Goal: Task Accomplishment & Management: Complete application form

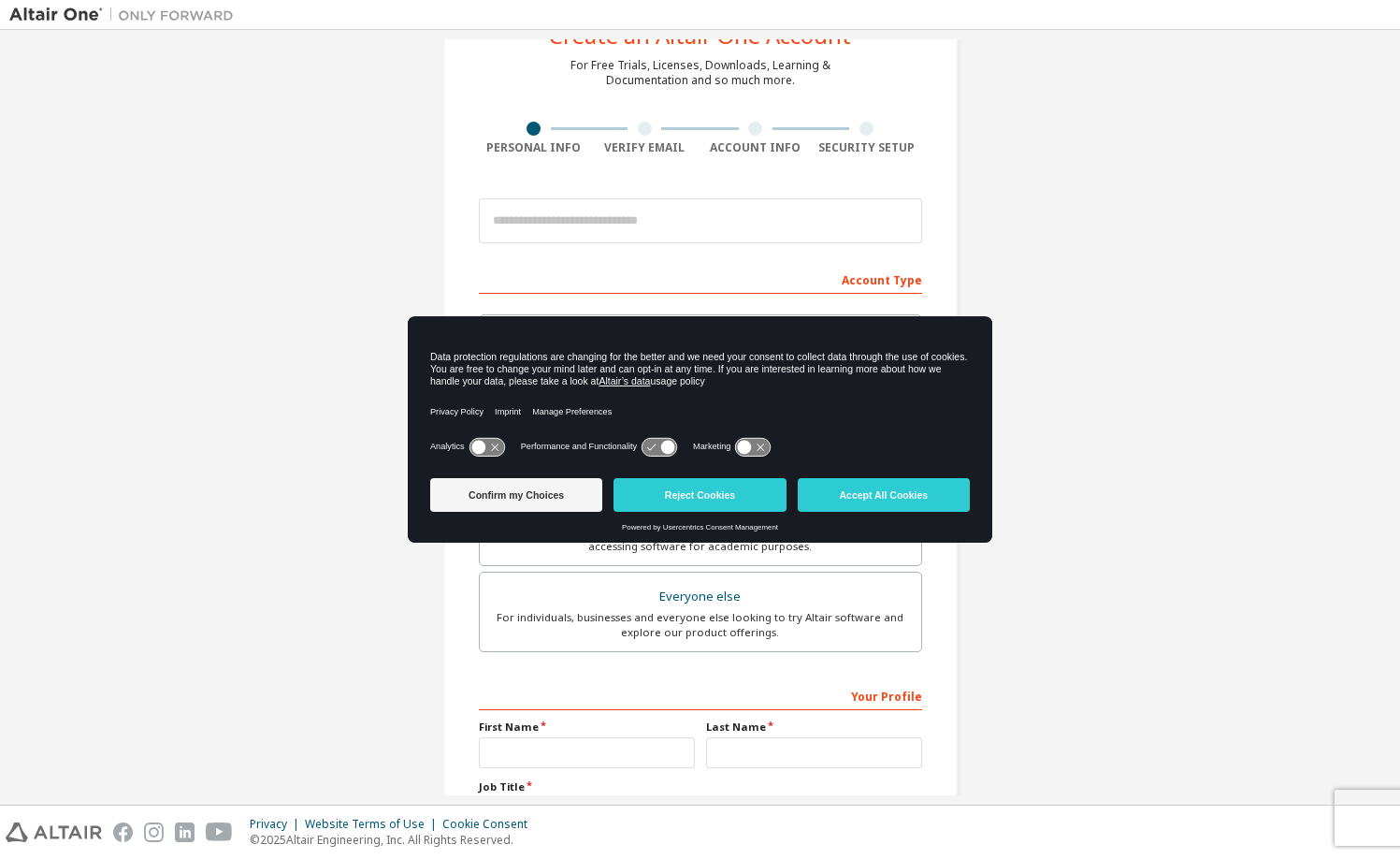
scroll to position [77, 0]
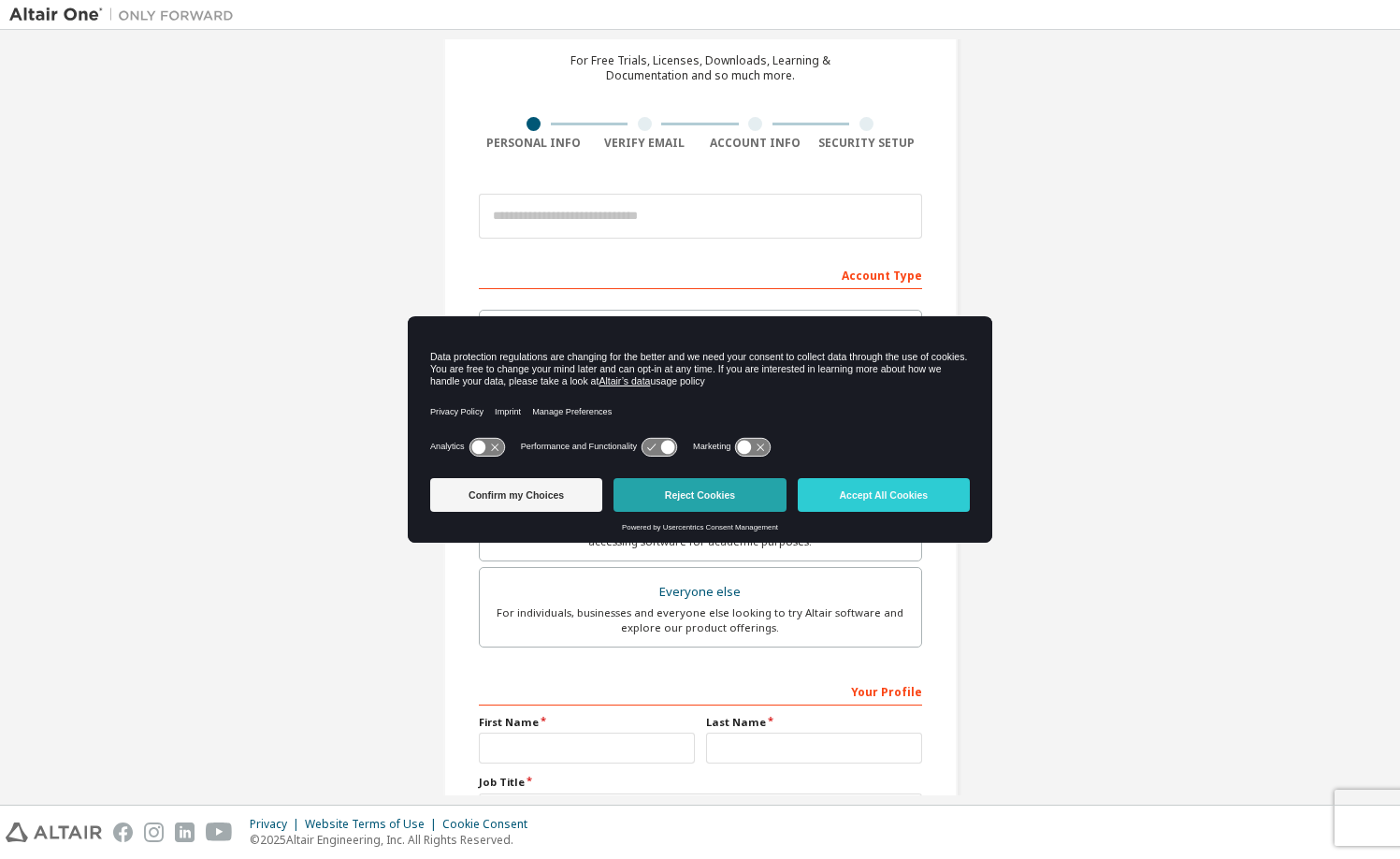
click at [724, 482] on button "Reject Cookies" at bounding box center [699, 495] width 172 height 33
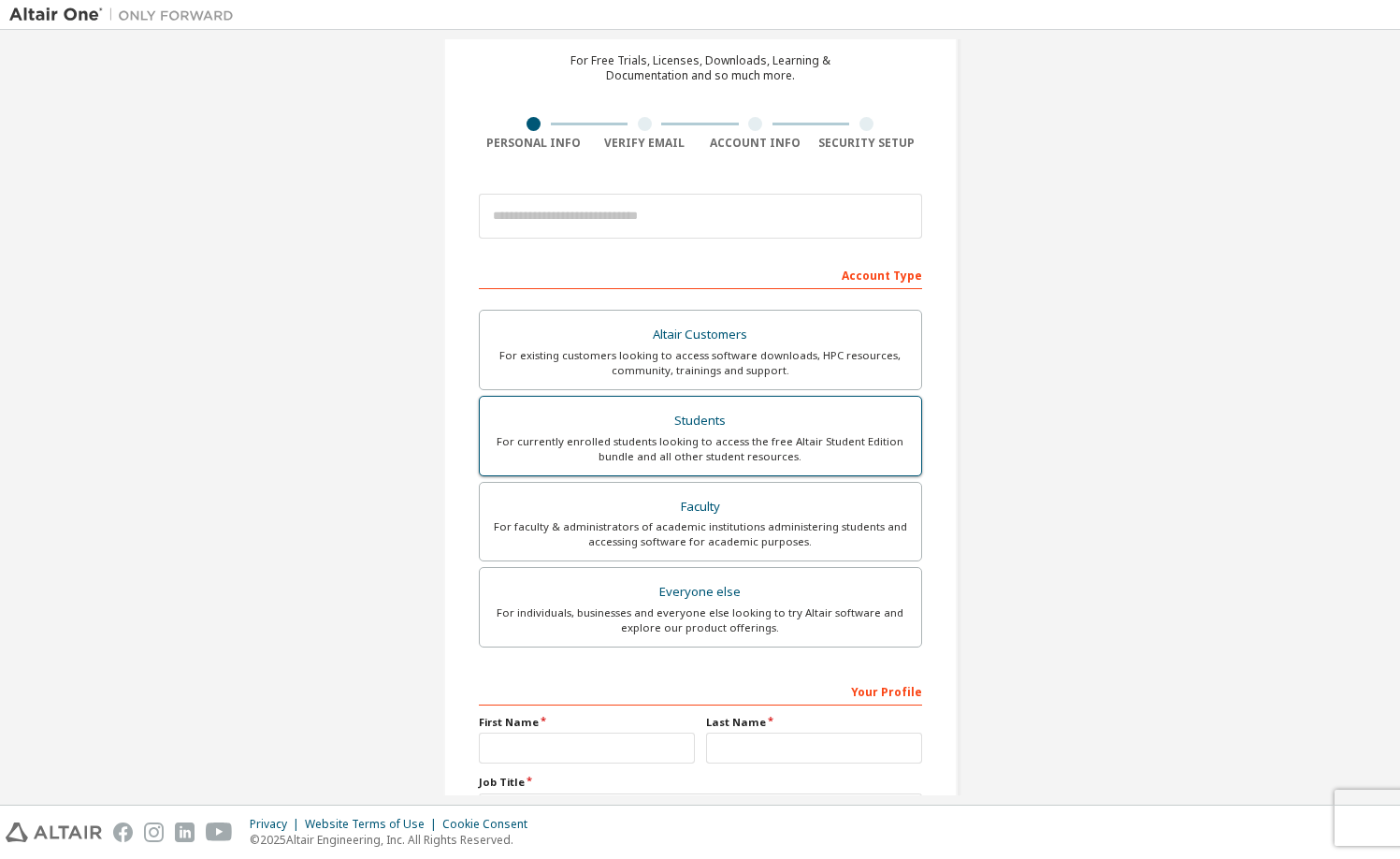
click at [717, 439] on div "For currently enrolled students looking to access the free Altair Student Editi…" at bounding box center [700, 449] width 419 height 30
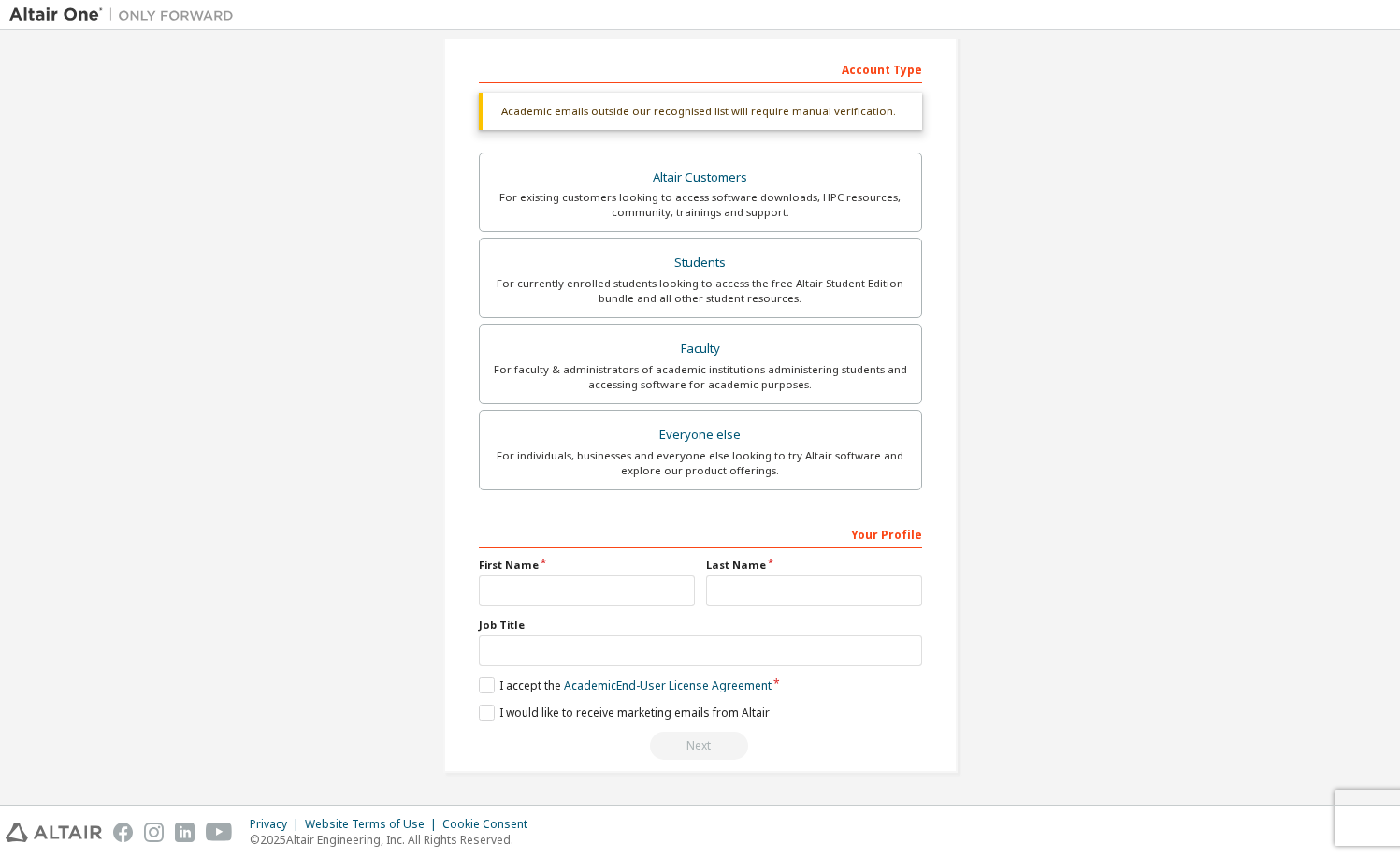
scroll to position [288, 0]
click at [596, 566] on div "First Name" at bounding box center [587, 582] width 228 height 49
type input "****"
click at [792, 558] on label "Last Name" at bounding box center [814, 565] width 216 height 15
type input "********"
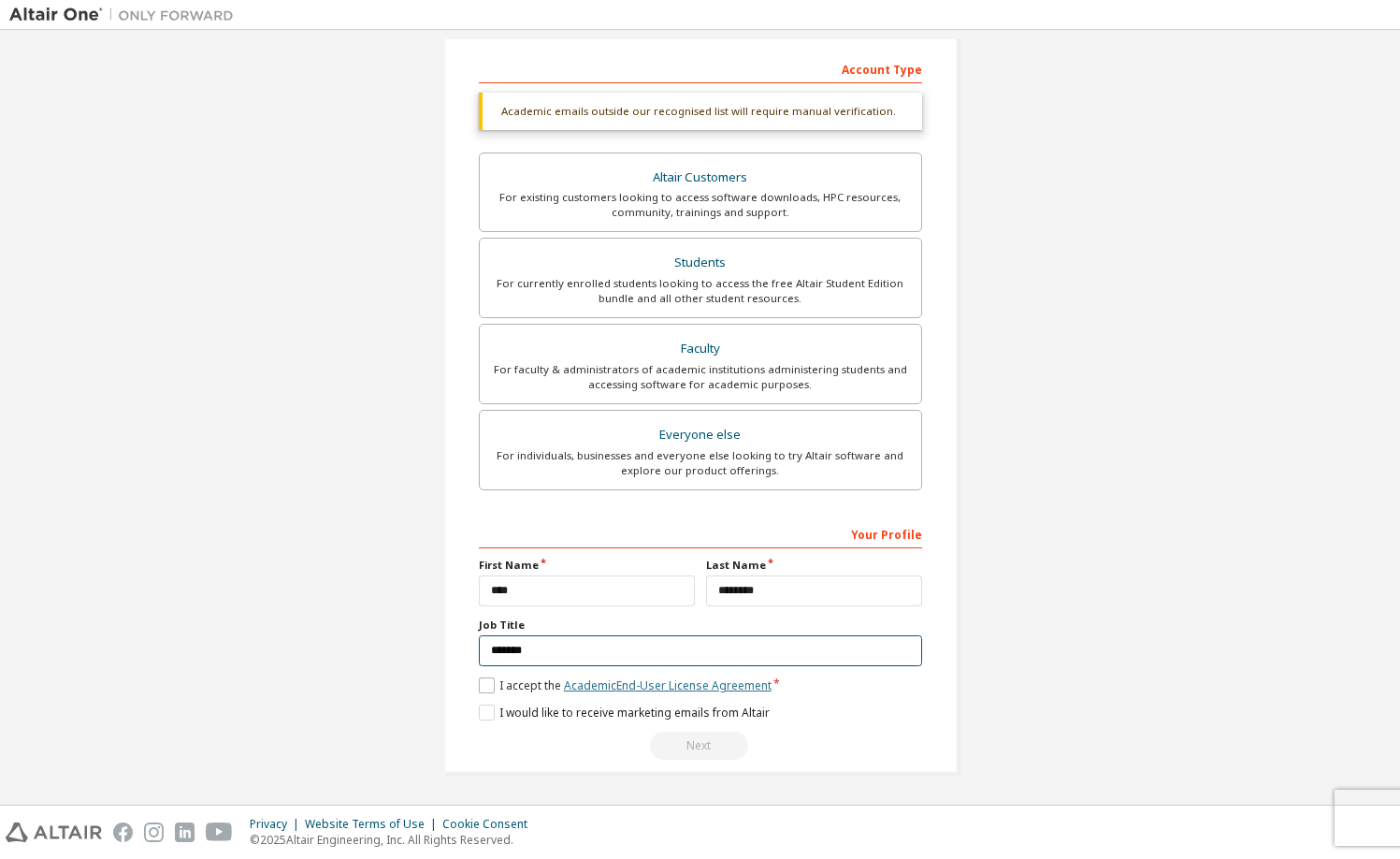
scroll to position [280, 0]
type input "*******"
click at [483, 683] on label "I accept the Academic End-User License Agreement" at bounding box center [625, 688] width 293 height 16
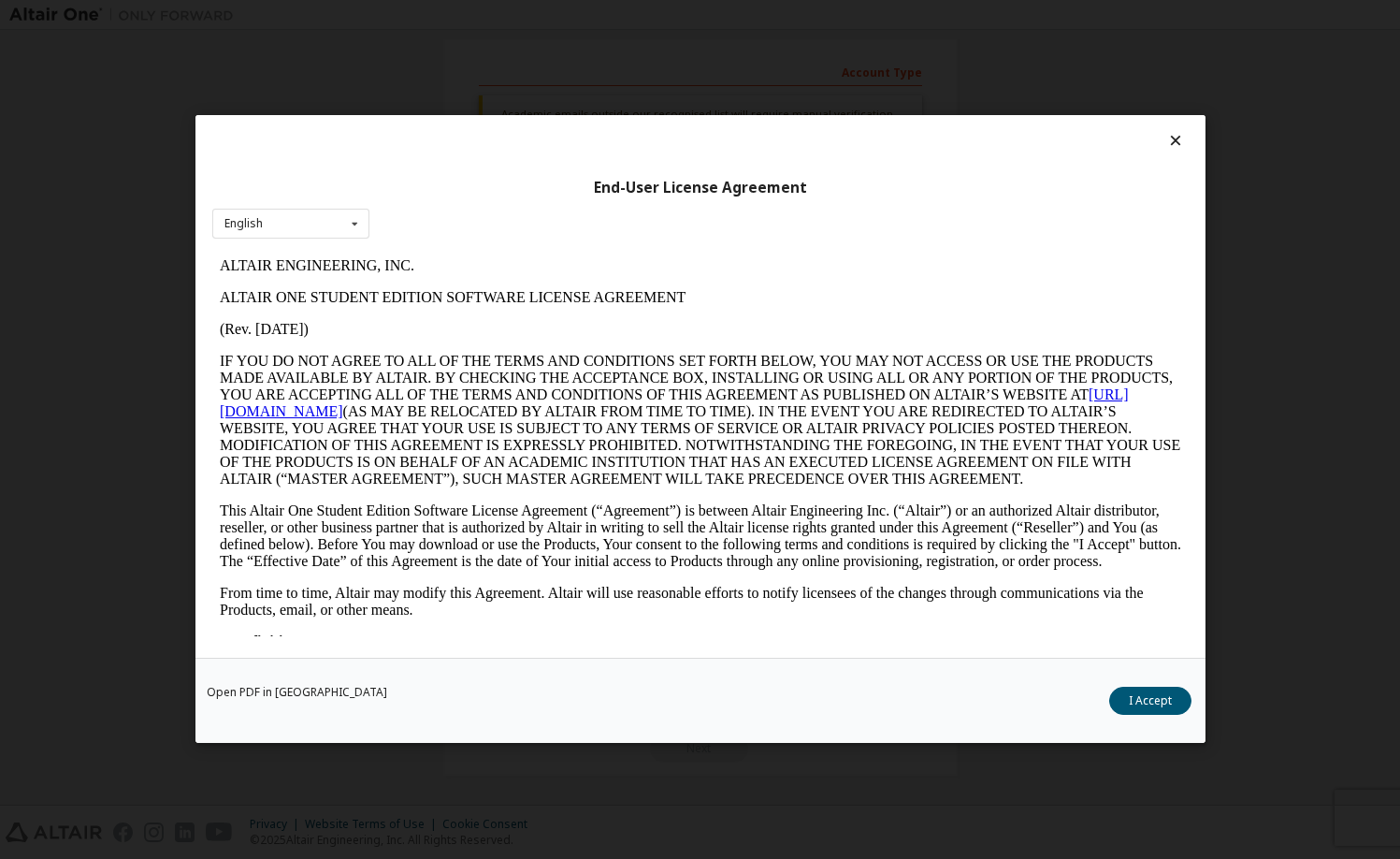
scroll to position [0, 0]
click at [1150, 696] on button "I Accept" at bounding box center [1150, 701] width 82 height 28
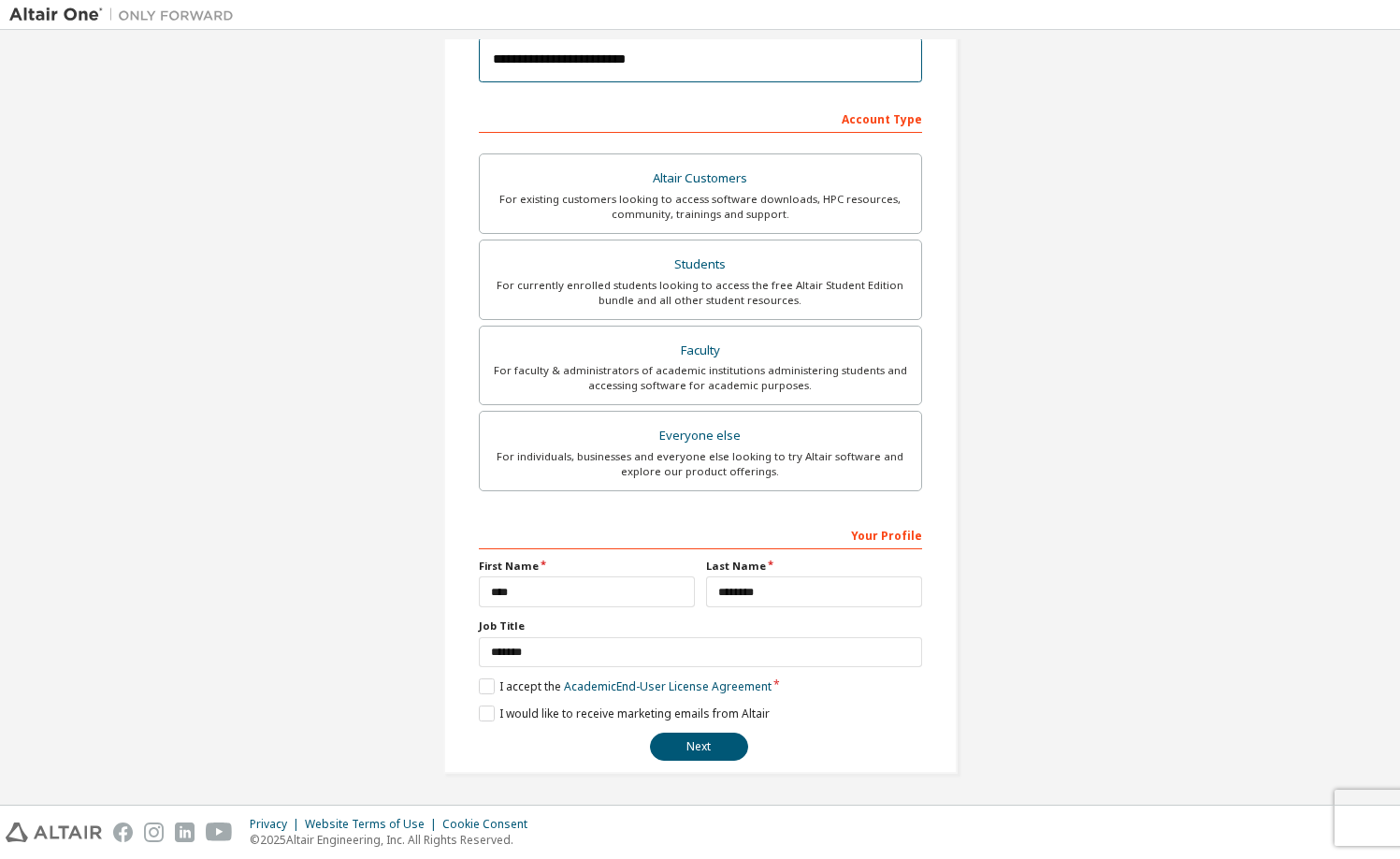
scroll to position [232, 0]
type input "**********"
click at [700, 751] on button "Next" at bounding box center [699, 747] width 98 height 28
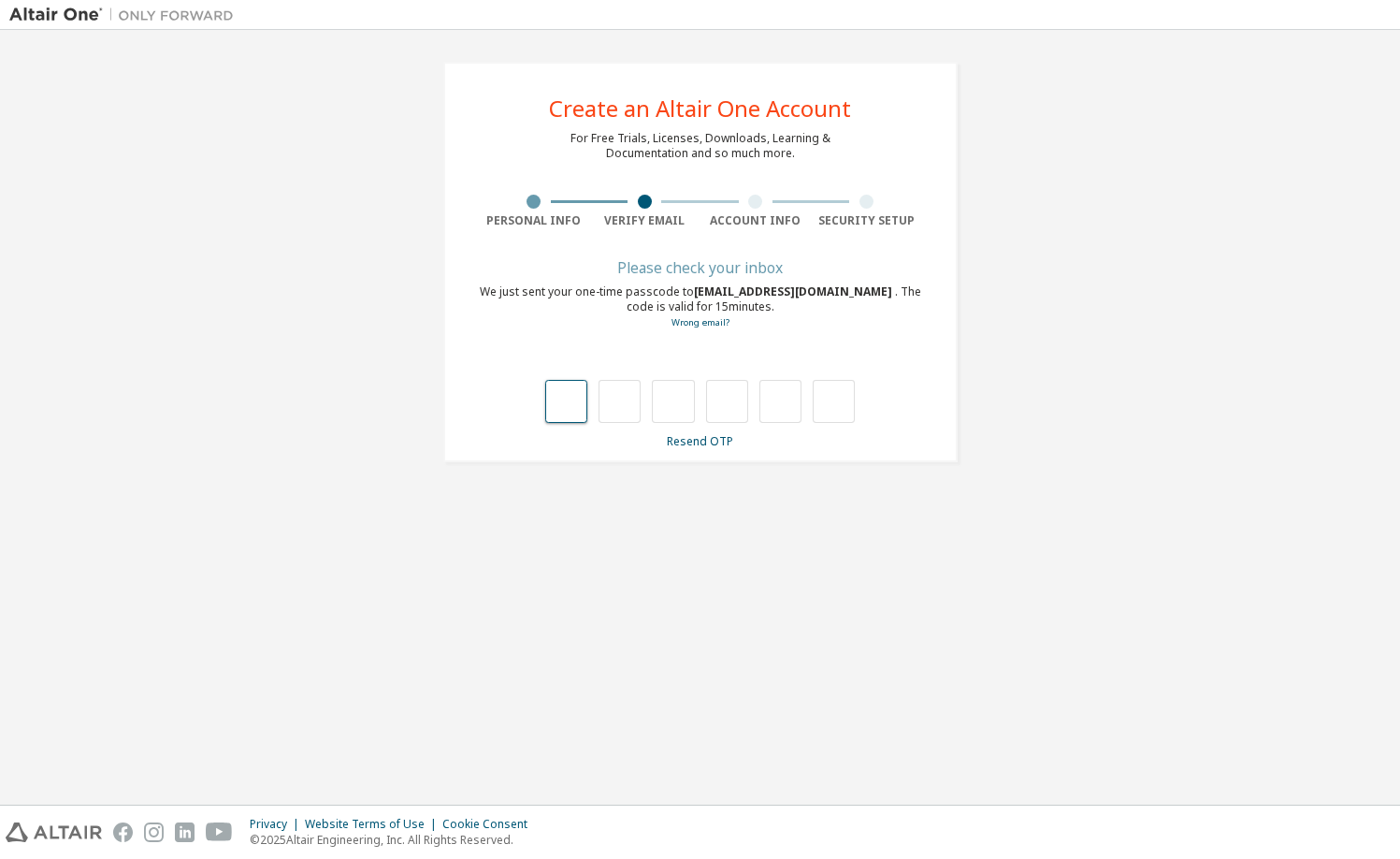
type input "*"
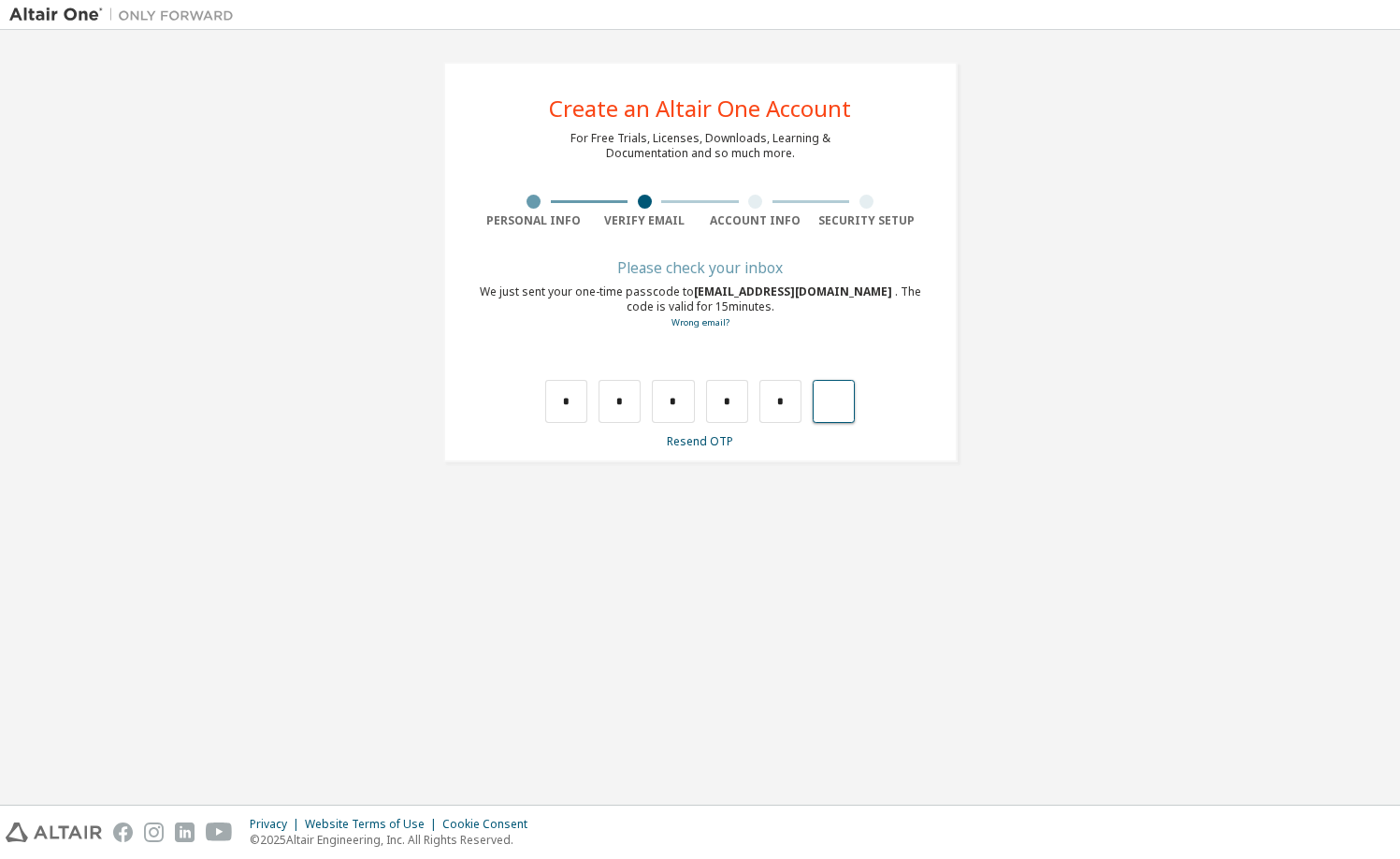
type input "*"
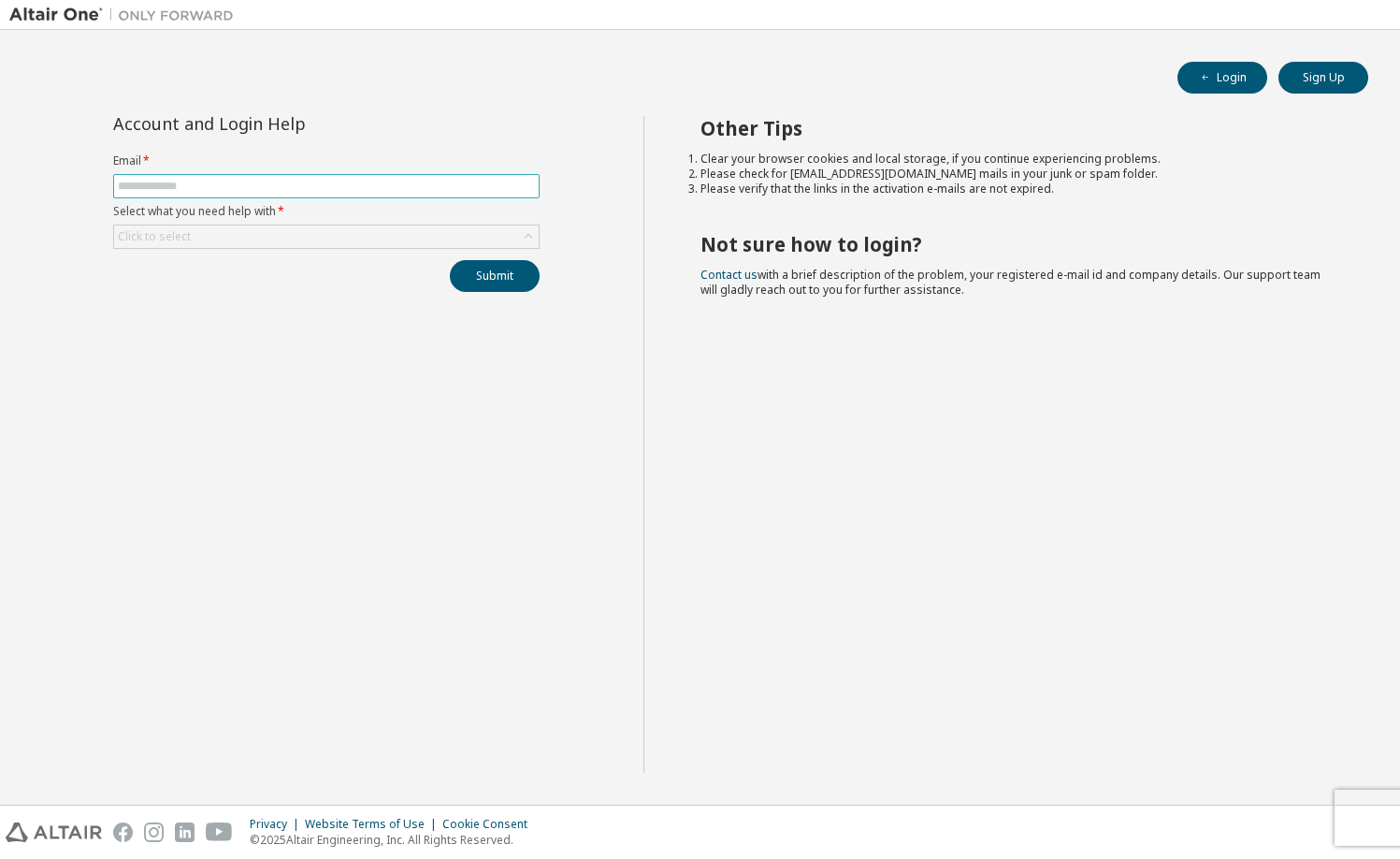
click at [419, 197] on span at bounding box center [326, 186] width 427 height 24
click at [430, 145] on div "Account and Login Help Email * Select what you need help with * Click to select…" at bounding box center [326, 204] width 448 height 176
click at [1239, 85] on button "Login" at bounding box center [1222, 77] width 90 height 32
click at [414, 193] on span at bounding box center [326, 186] width 427 height 24
click at [261, 194] on span at bounding box center [326, 186] width 427 height 24
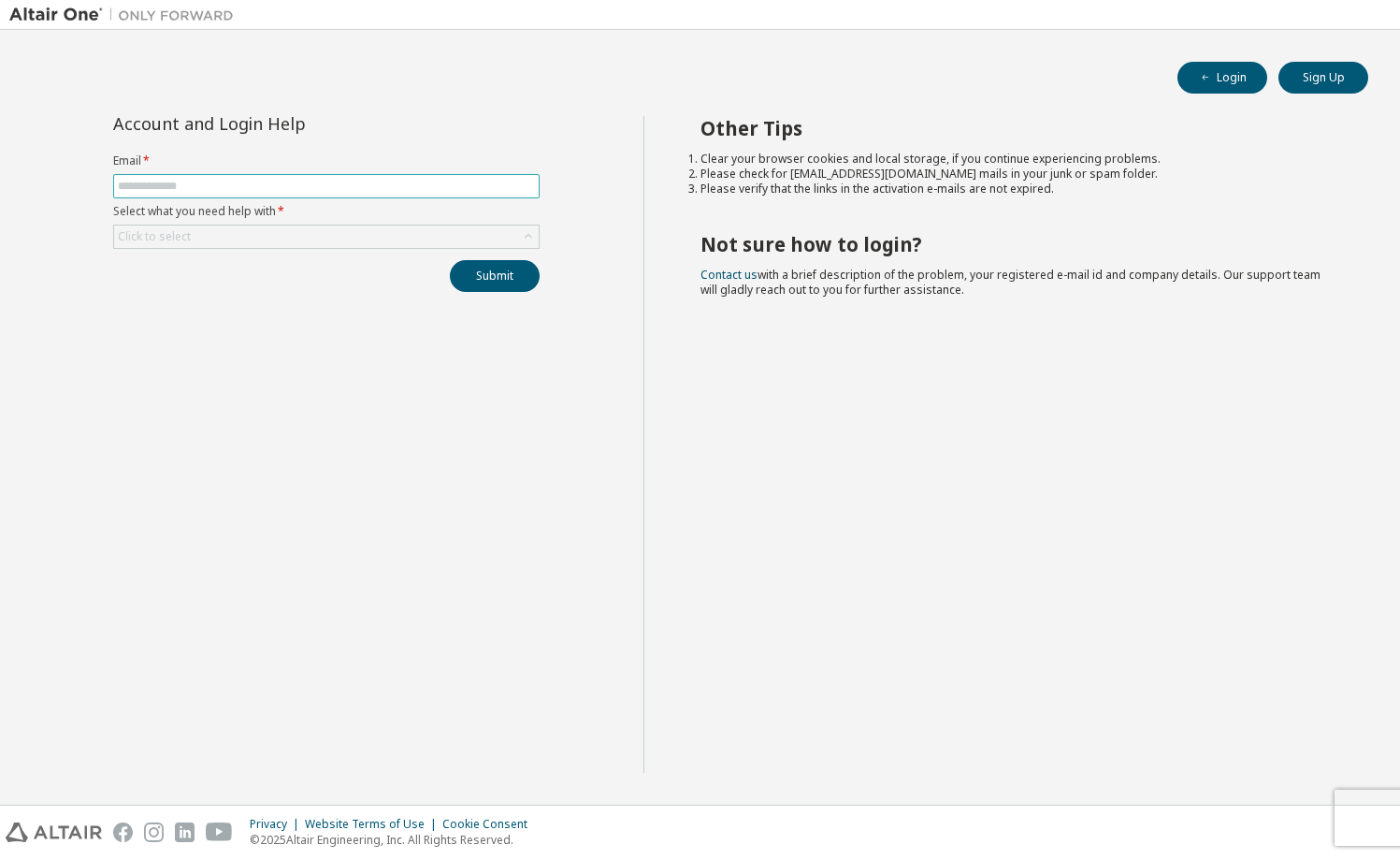
click at [256, 188] on input "text" at bounding box center [326, 187] width 417 height 15
type input "**********"
click at [189, 230] on div "Click to select" at bounding box center [154, 237] width 73 height 15
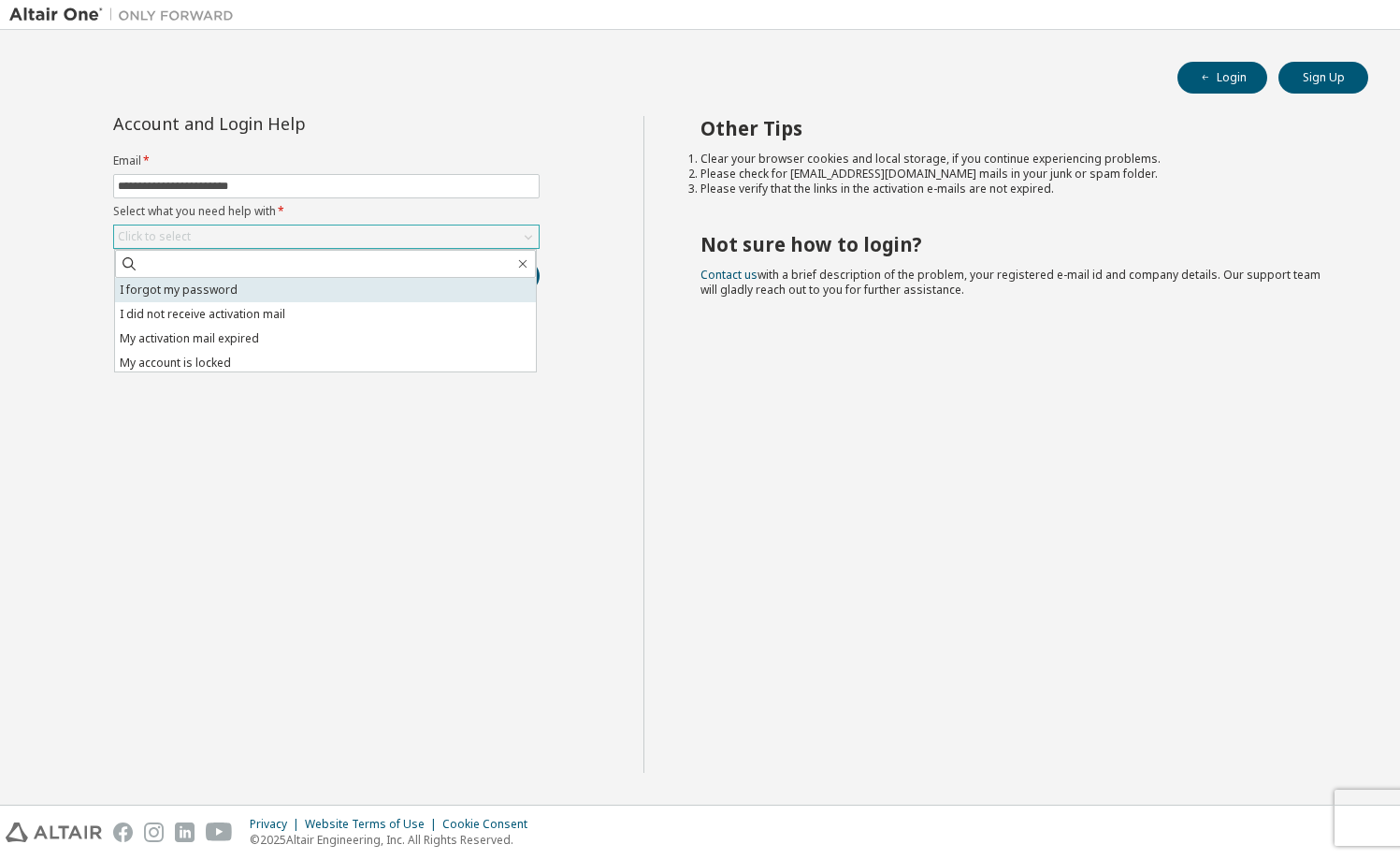
click at [190, 286] on li "I forgot my password" at bounding box center [325, 289] width 421 height 24
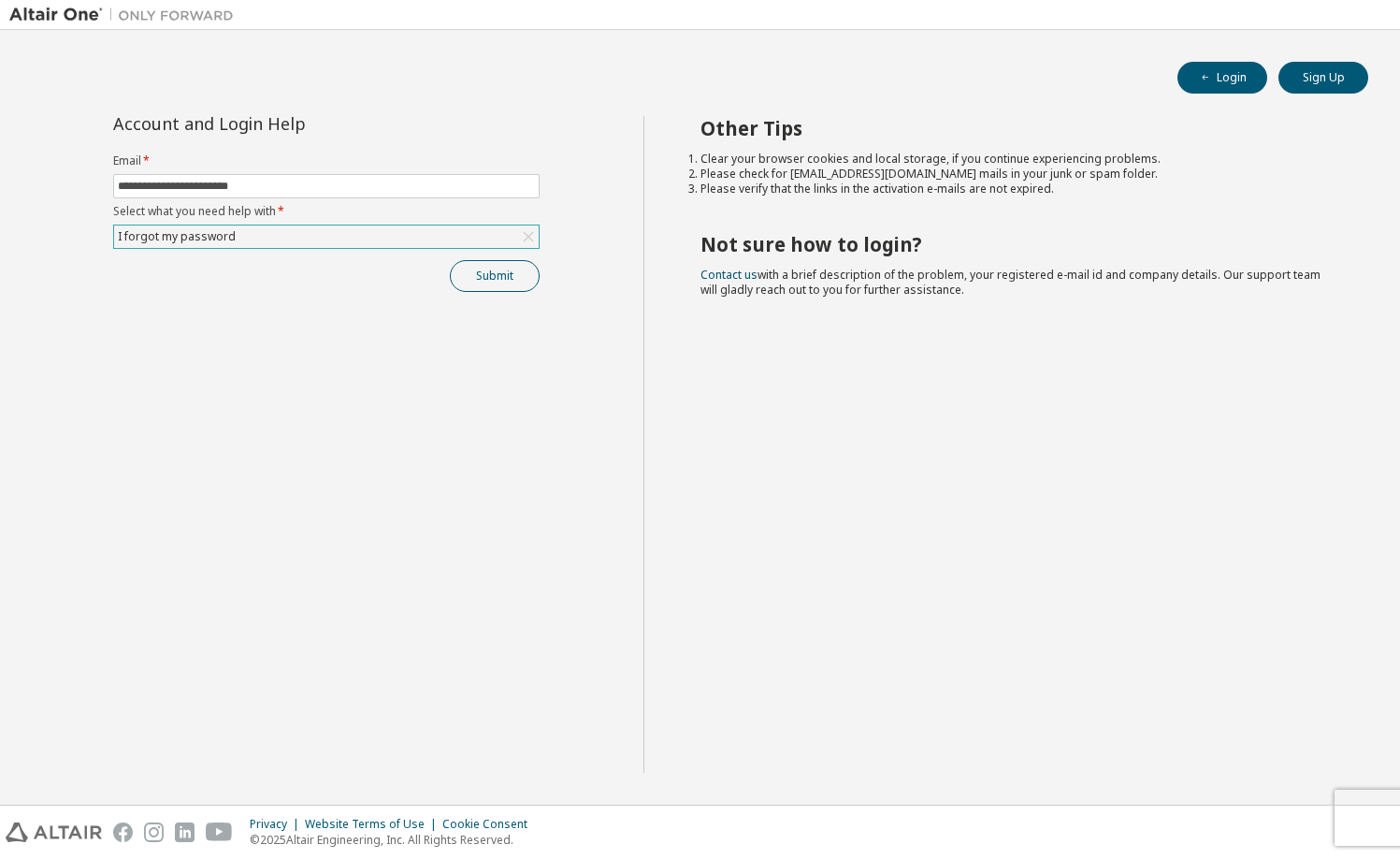
click at [483, 274] on button "Submit" at bounding box center [494, 275] width 90 height 32
